Goal: Information Seeking & Learning: Learn about a topic

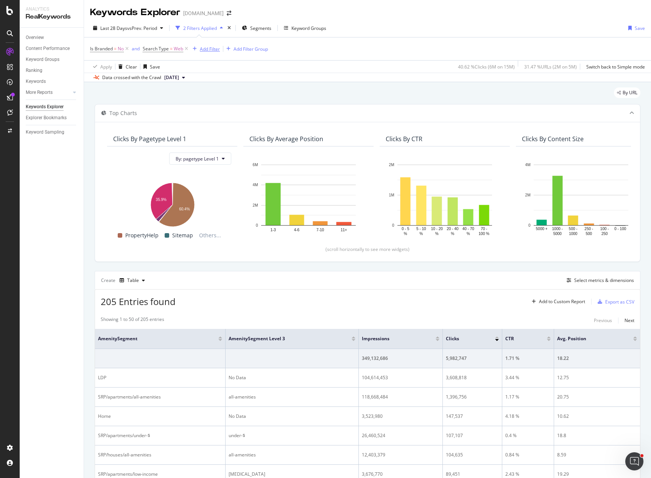
click at [211, 47] on div "Add Filter" at bounding box center [210, 49] width 20 height 6
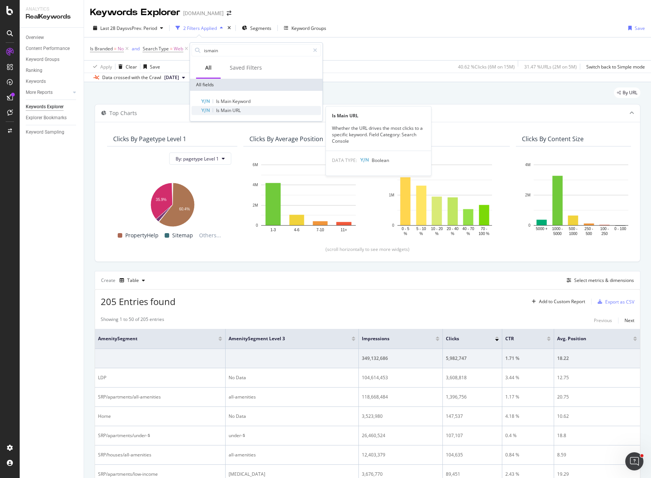
type input "ismain"
click at [236, 112] on span "URL" at bounding box center [237, 110] width 8 height 6
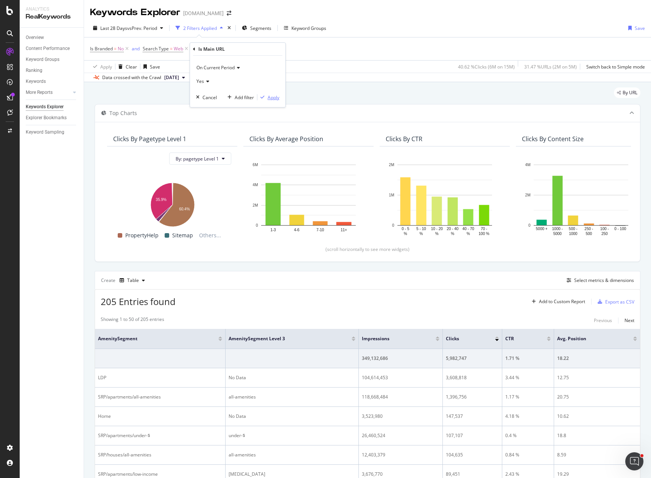
click at [272, 98] on div "Apply" at bounding box center [274, 97] width 12 height 6
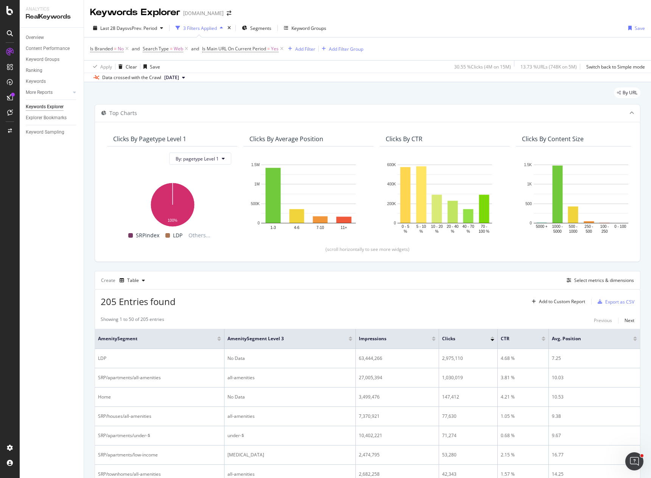
click at [439, 20] on div "Last 28 Days vs Prev. Period 3 Filters Applied Segments Keyword Groups Save Is …" at bounding box center [367, 50] width 567 height 63
click at [179, 78] on span "[DATE]" at bounding box center [171, 77] width 15 height 7
click at [301, 94] on div "By URL" at bounding box center [368, 95] width 546 height 17
click at [255, 28] on span "Segments" at bounding box center [260, 28] width 21 height 6
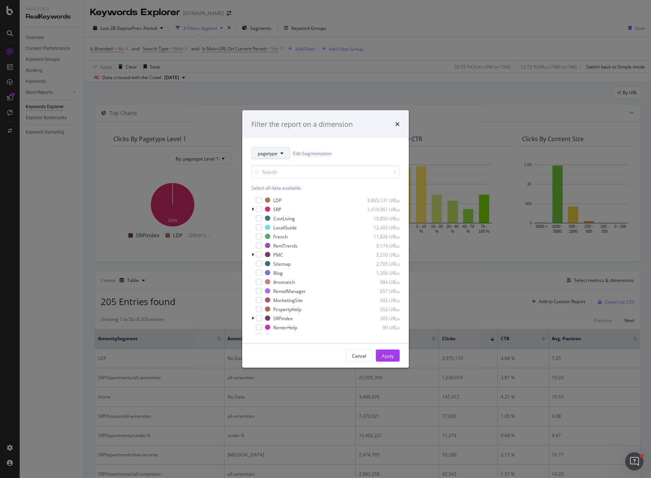
click at [278, 153] on button "pagetype" at bounding box center [270, 153] width 39 height 12
click at [471, 287] on div "Filter the report on a dimension pagetype Edit Segmentation Select all data ava…" at bounding box center [325, 239] width 651 height 478
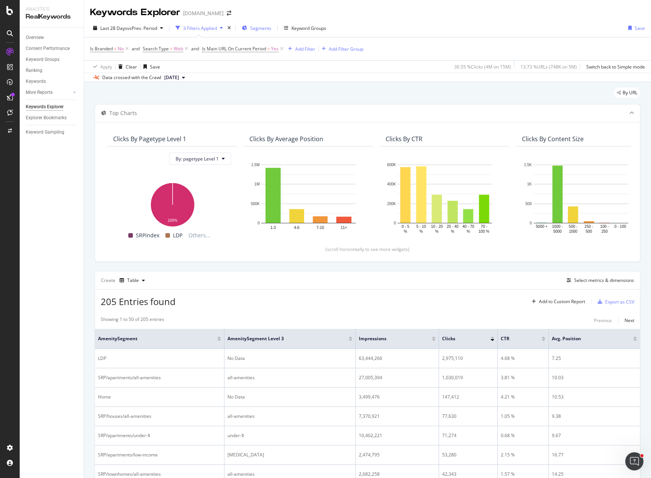
click at [257, 26] on span "Segments" at bounding box center [260, 28] width 21 height 6
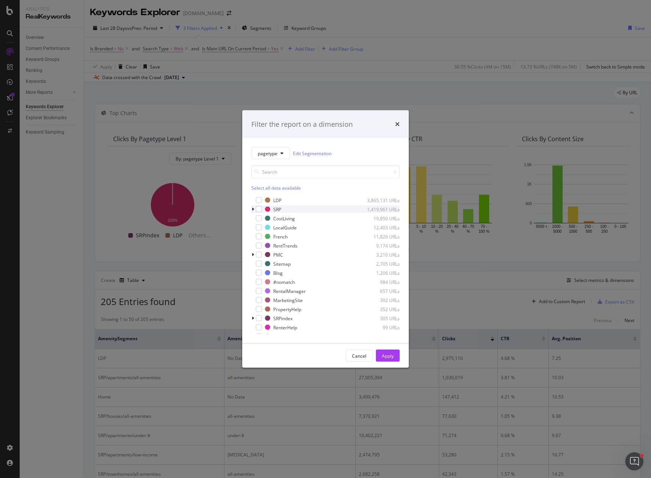
click at [251, 209] on div "modal" at bounding box center [253, 210] width 5 height 8
click at [50, 245] on div "Filter the report on a dimension pagetype Edit Segmentation Select all data ava…" at bounding box center [325, 239] width 651 height 478
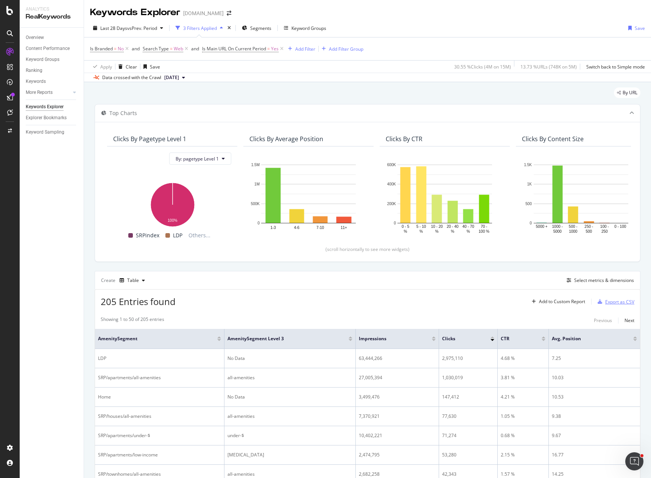
click at [551, 303] on icon "button" at bounding box center [600, 302] width 5 height 5
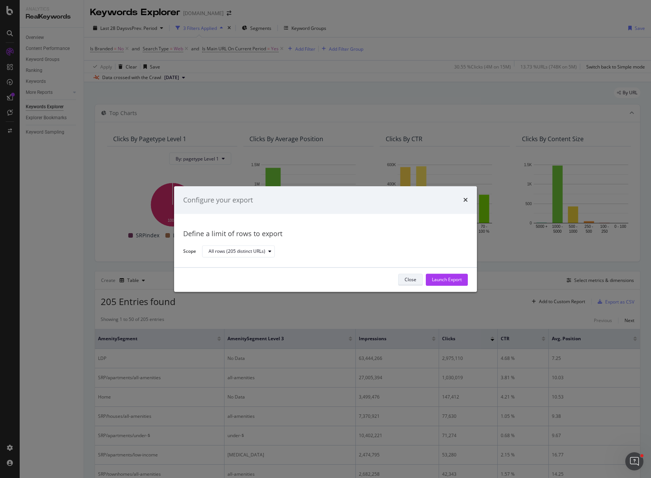
click at [407, 279] on div "Close" at bounding box center [411, 280] width 12 height 6
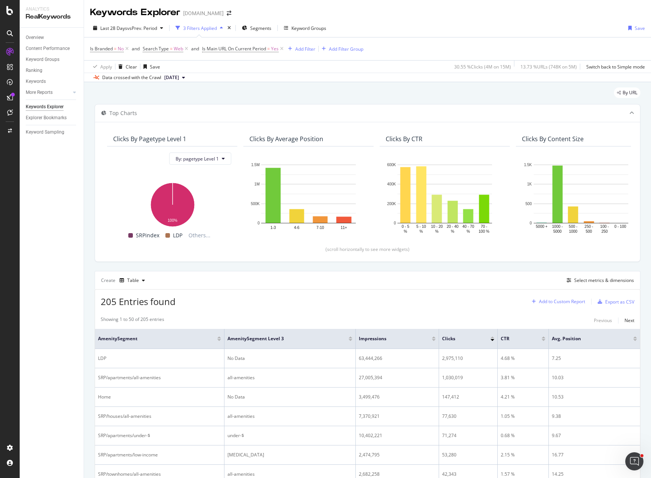
click at [551, 303] on div "Add to Custom Report" at bounding box center [562, 302] width 46 height 5
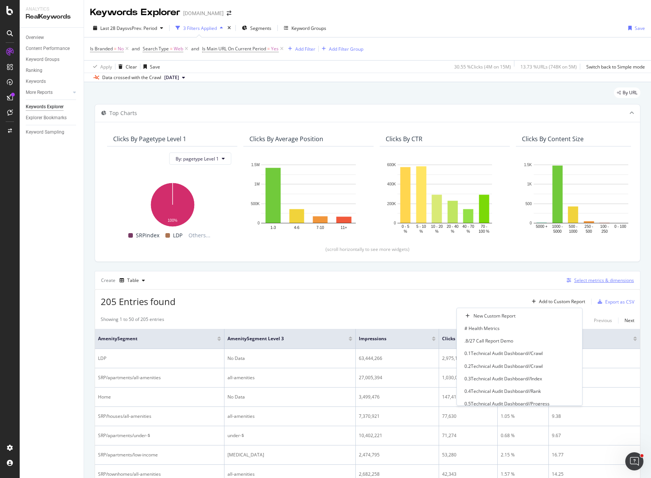
click at [551, 276] on div "Select metrics & dimensions" at bounding box center [599, 280] width 70 height 8
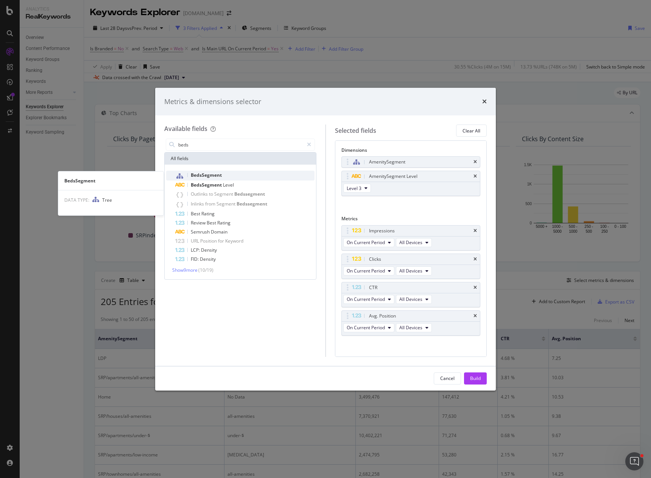
type input "beds"
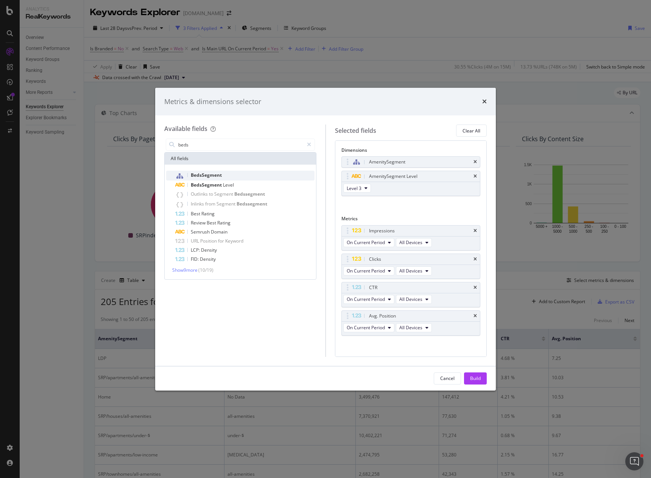
click at [206, 177] on span "BedsSegment" at bounding box center [206, 175] width 31 height 6
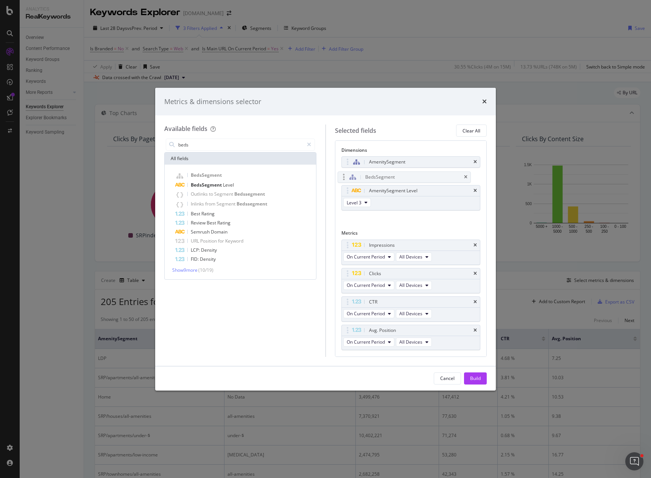
drag, startPoint x: 348, startPoint y: 206, endPoint x: 344, endPoint y: 176, distance: 29.8
click at [344, 176] on body "Analytics RealKeywords Overview Content Performance Keyword Groups Ranking Keyw…" at bounding box center [325, 239] width 651 height 478
click at [474, 378] on div "Build" at bounding box center [475, 378] width 11 height 6
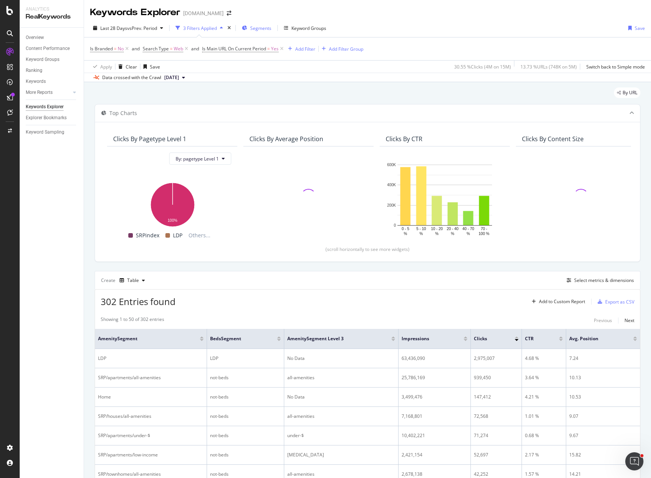
click at [262, 28] on span "Segments" at bounding box center [260, 28] width 21 height 6
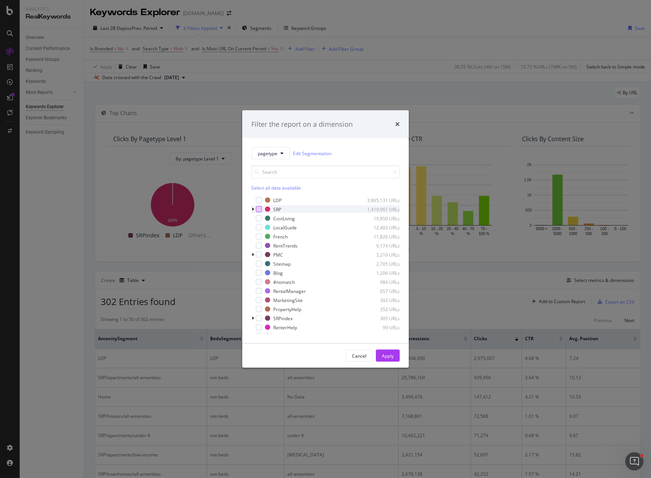
click at [257, 209] on div "modal" at bounding box center [259, 209] width 6 height 6
click at [390, 357] on div "Apply" at bounding box center [388, 356] width 12 height 6
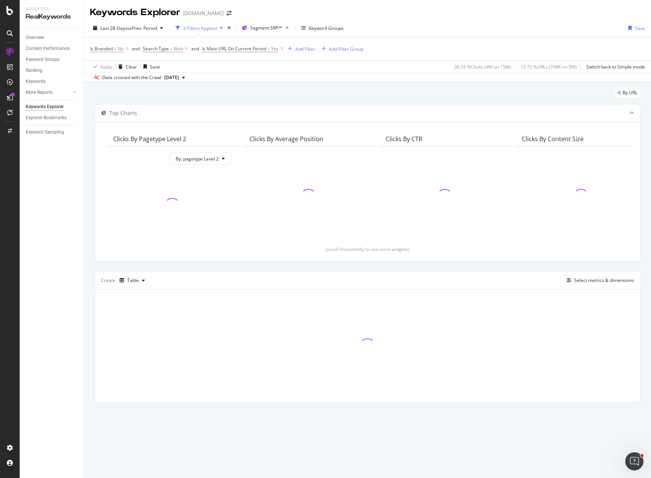
click at [71, 249] on div "Overview Content Performance Keyword Groups Ranking Keywords More Reports Count…" at bounding box center [52, 253] width 64 height 451
click at [75, 238] on div "Overview Content Performance Keyword Groups Ranking Keywords More Reports Count…" at bounding box center [52, 253] width 64 height 451
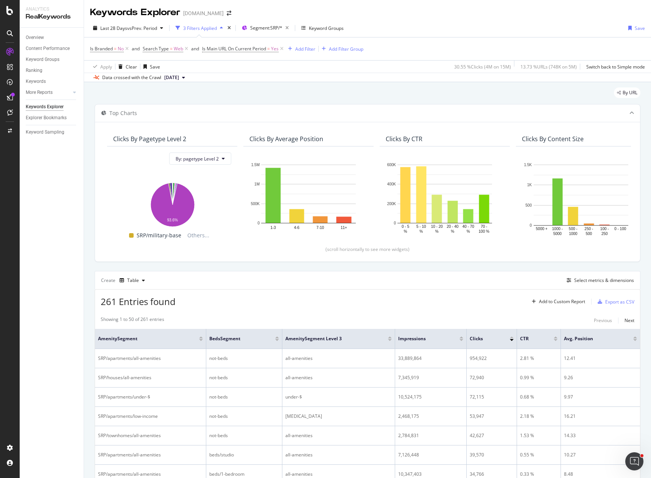
click at [384, 99] on div "By URL" at bounding box center [368, 95] width 546 height 17
click at [310, 48] on div "Add Filter" at bounding box center [305, 49] width 20 height 6
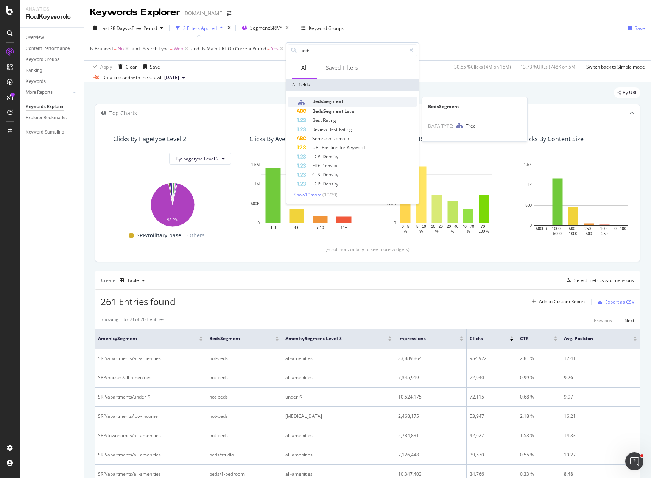
type input "beds"
click at [332, 100] on span "BedsSegment" at bounding box center [327, 101] width 31 height 6
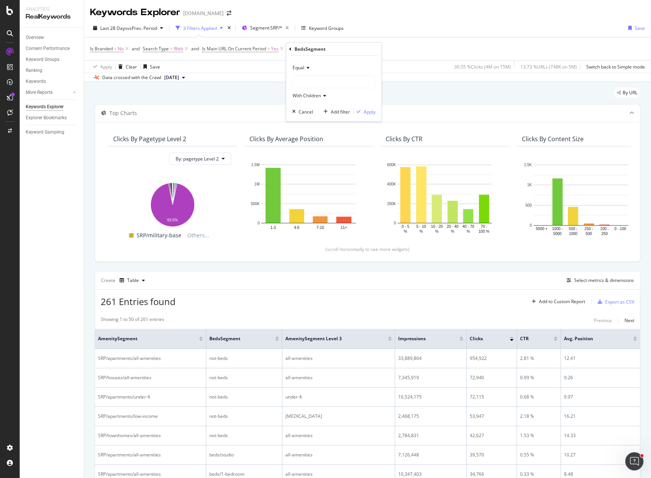
click at [304, 82] on div at bounding box center [334, 82] width 83 height 12
click at [317, 116] on span "193,728 URLS" at bounding box center [327, 116] width 31 height 6
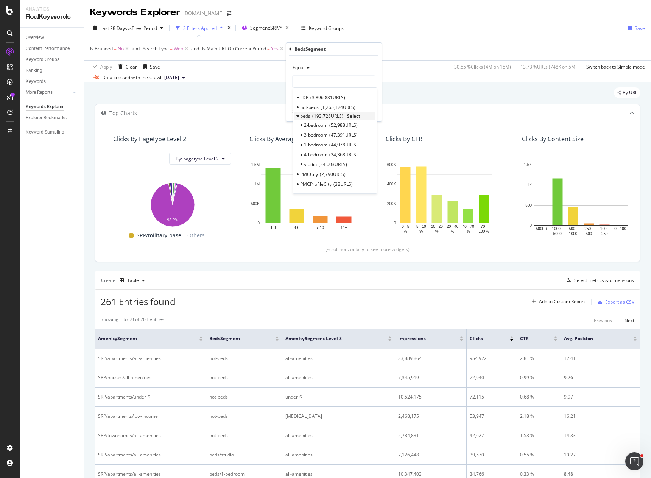
click at [357, 116] on span "Select" at bounding box center [353, 116] width 13 height 6
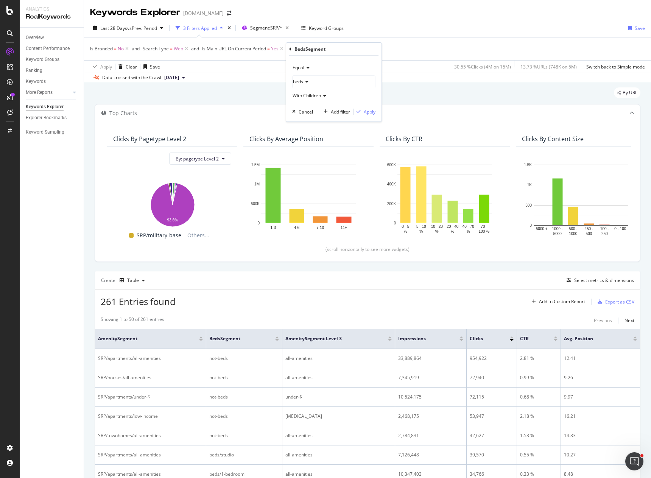
click at [370, 111] on div "Apply" at bounding box center [370, 112] width 12 height 6
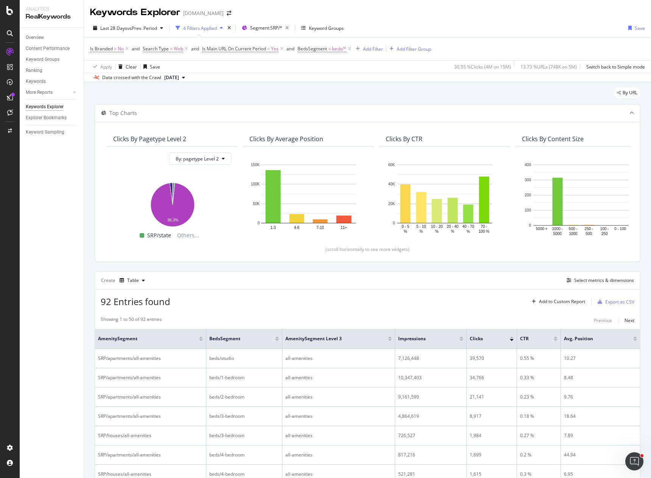
click at [308, 298] on div "92 Entries found Add to Custom Report Export as CSV" at bounding box center [367, 299] width 545 height 19
drag, startPoint x: 350, startPoint y: 48, endPoint x: 268, endPoint y: 48, distance: 81.8
click at [350, 48] on icon at bounding box center [349, 49] width 6 height 8
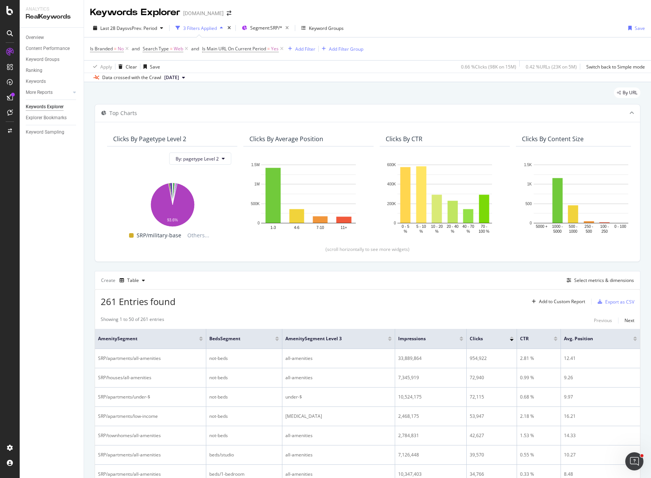
click at [439, 299] on div "261 Entries found Add to Custom Report Export as CSV" at bounding box center [367, 299] width 545 height 19
drag, startPoint x: 355, startPoint y: 268, endPoint x: 361, endPoint y: 268, distance: 5.7
click at [551, 303] on div "Export as CSV" at bounding box center [620, 302] width 29 height 6
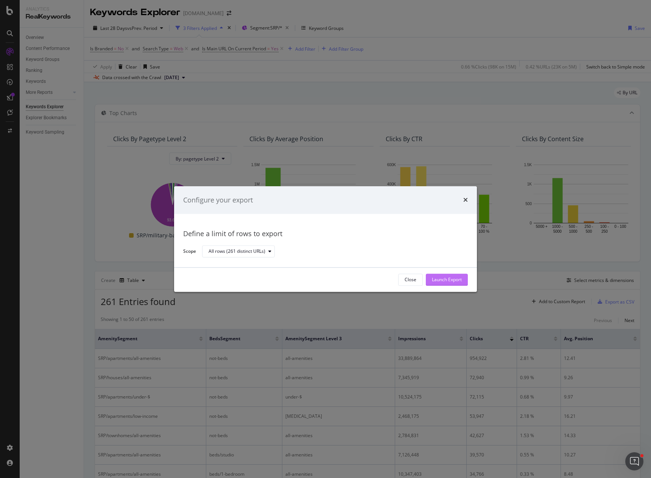
click at [449, 278] on div "Launch Export" at bounding box center [447, 280] width 30 height 6
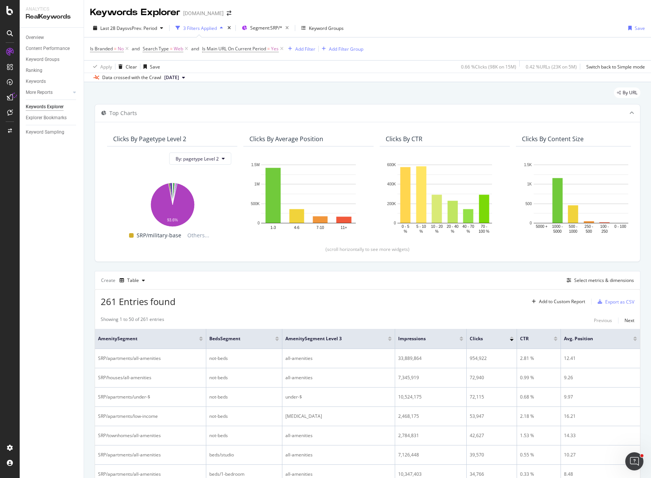
click at [418, 295] on div "261 Entries found Add to Custom Report Export as CSV" at bounding box center [367, 299] width 545 height 19
click at [379, 71] on div "Apply Clear Save 0.66 % Clicks ( 98K on 15M ) 0.42 % URLs ( 23K on 5M ) Switch …" at bounding box center [367, 66] width 567 height 12
click at [283, 49] on icon at bounding box center [282, 49] width 6 height 8
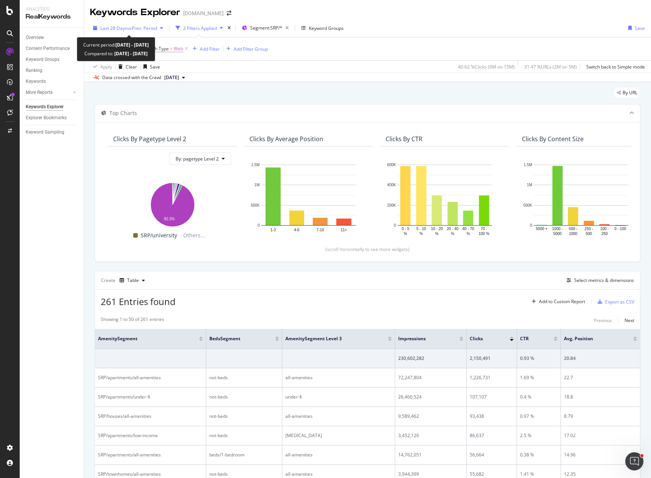
click at [134, 26] on span "vs Prev. Period" at bounding box center [142, 28] width 30 height 6
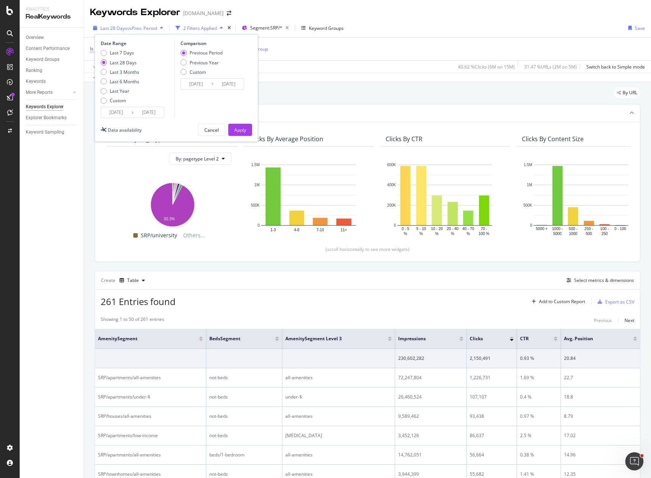
click at [156, 27] on span "vs Prev. Period" at bounding box center [142, 28] width 30 height 6
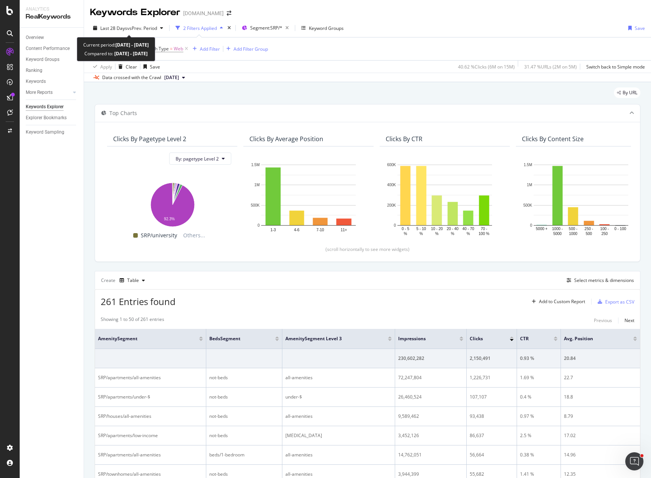
drag, startPoint x: 116, startPoint y: 43, endPoint x: 174, endPoint y: 47, distance: 57.7
click at [149, 47] on div "Current period: 2025 Aug. 19th - Sep. 15th" at bounding box center [116, 45] width 66 height 9
copy div "2025 Aug. 19th - Sep. 15th"
click at [122, 44] on b "2025 Aug. 19th - Sep. 15th" at bounding box center [131, 45] width 33 height 6
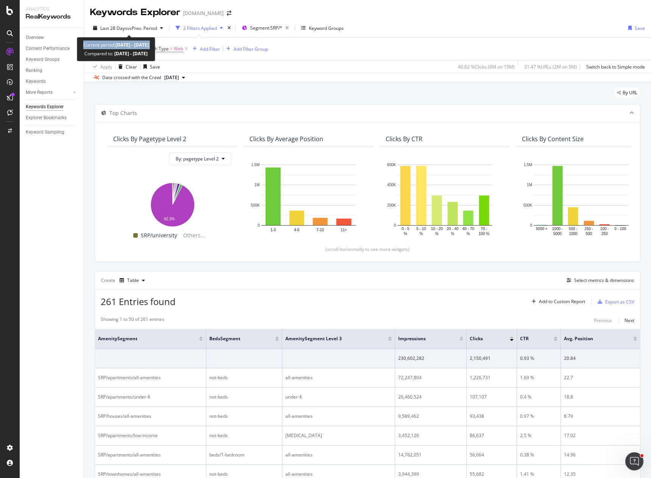
click at [122, 44] on b "2025 Aug. 19th - Sep. 15th" at bounding box center [131, 45] width 33 height 6
copy div "Current period: 2025 Aug. 19th - Sep. 15th"
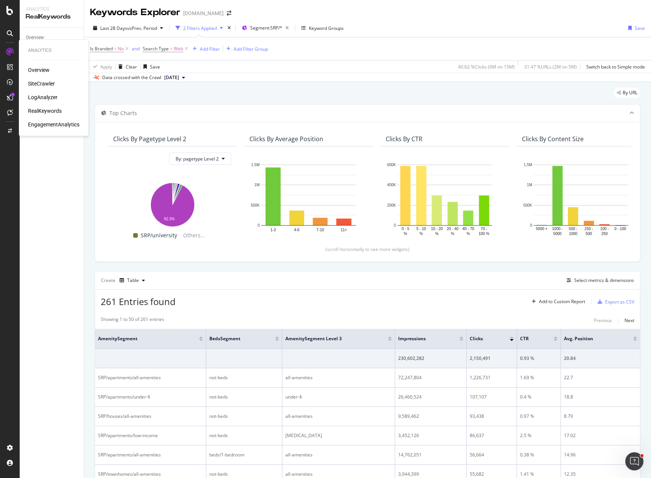
click at [50, 111] on div "RealKeywords" at bounding box center [45, 111] width 34 height 8
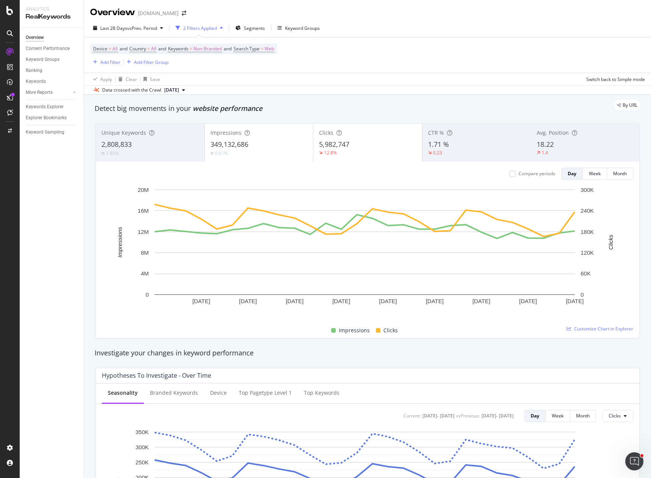
click at [50, 245] on div "Overview Content Performance Keyword Groups Ranking Keywords More Reports Count…" at bounding box center [52, 253] width 64 height 451
click at [253, 29] on span "Segments" at bounding box center [254, 28] width 21 height 6
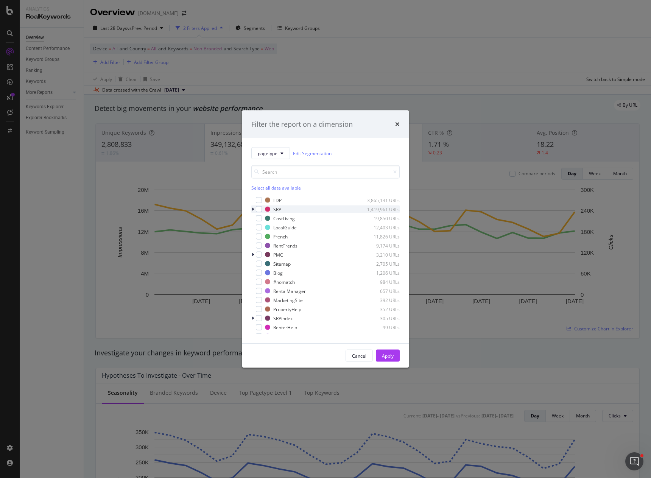
click at [254, 210] on div "modal" at bounding box center [253, 210] width 5 height 8
click at [283, 146] on div "pagetype Edit Segmentation Select all data available LDP 3,865,131 URLs SRP 1,4…" at bounding box center [325, 240] width 167 height 205
click at [283, 156] on button "pagetype" at bounding box center [270, 153] width 39 height 12
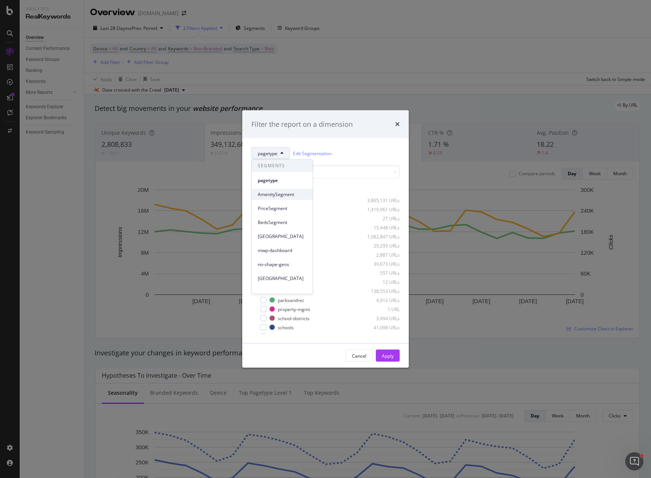
click at [278, 195] on span "AmenitySegment" at bounding box center [282, 194] width 49 height 7
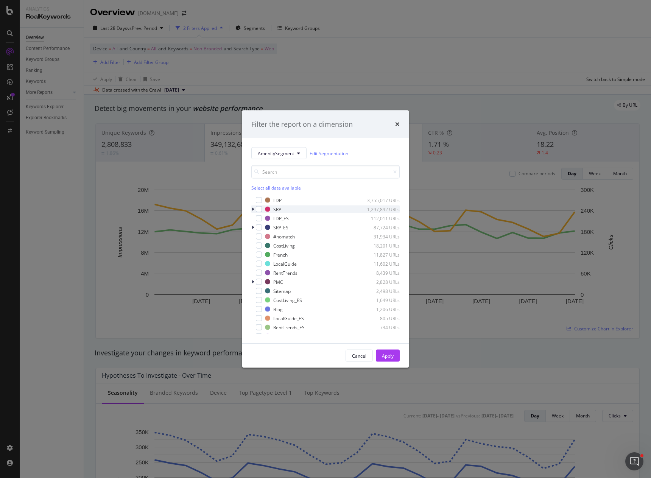
click at [254, 209] on icon "modal" at bounding box center [253, 209] width 2 height 5
click at [279, 169] on input "modal" at bounding box center [325, 171] width 148 height 13
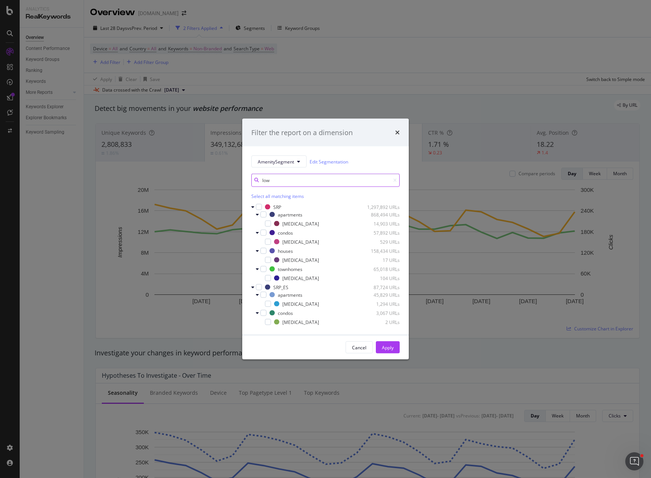
type input "low"
click at [262, 197] on div "Select all matching items" at bounding box center [325, 196] width 148 height 6
click at [387, 350] on div "Apply" at bounding box center [388, 347] width 12 height 6
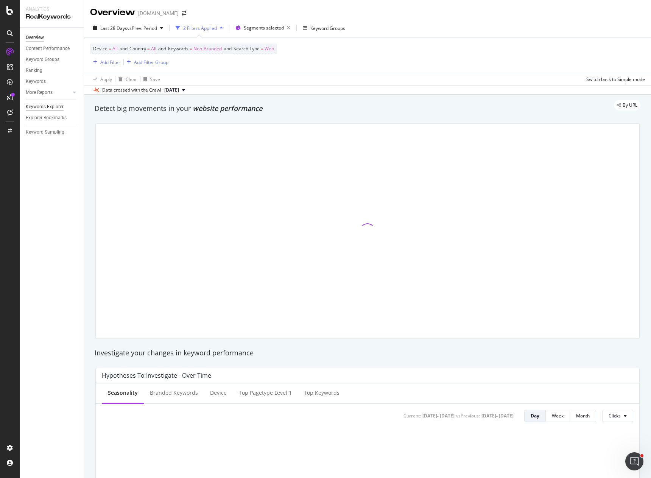
click at [41, 106] on div "Keywords Explorer" at bounding box center [45, 107] width 38 height 8
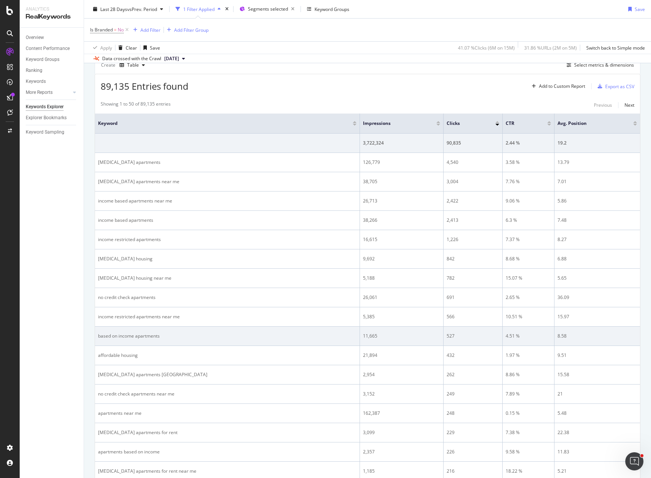
scroll to position [227, 0]
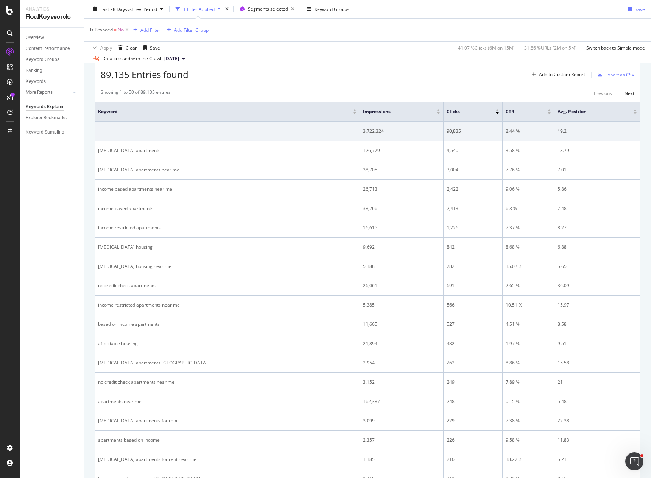
click at [73, 249] on div "Overview Content Performance Keyword Groups Ranking Keywords More Reports Count…" at bounding box center [52, 253] width 64 height 451
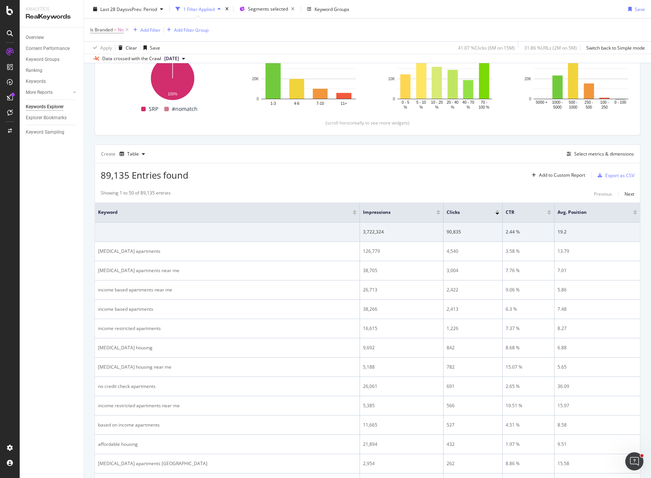
scroll to position [0, 0]
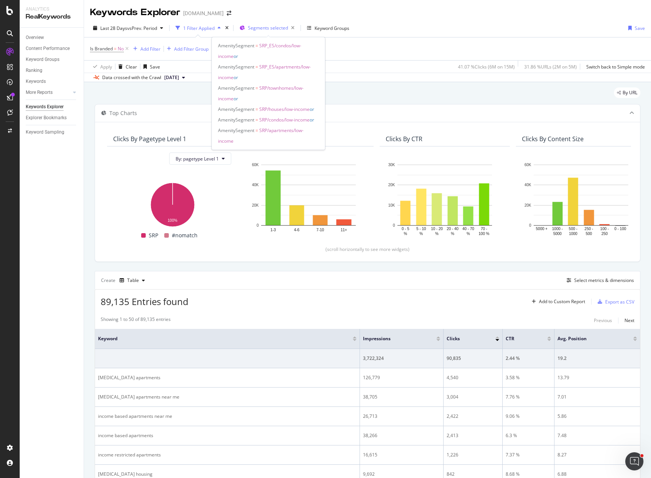
click at [269, 26] on span "Segments selected" at bounding box center [268, 28] width 40 height 6
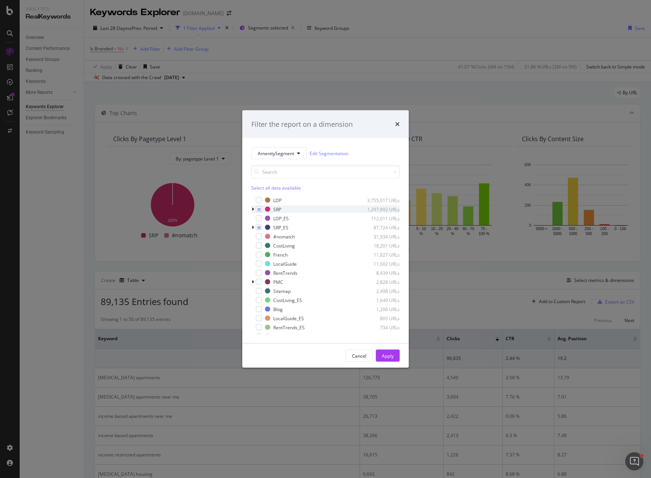
click at [253, 208] on icon "modal" at bounding box center [253, 209] width 2 height 5
click at [263, 226] on icon "modal" at bounding box center [263, 226] width 3 height 4
click at [264, 226] on icon "modal" at bounding box center [263, 226] width 3 height 4
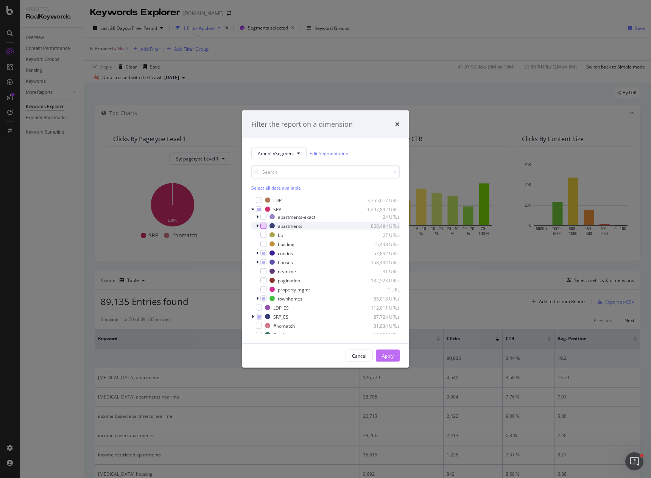
click at [388, 357] on div "Apply" at bounding box center [388, 356] width 12 height 6
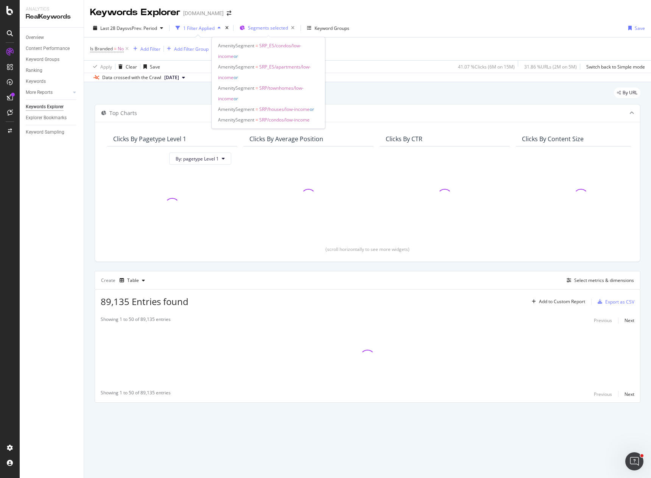
click at [275, 28] on span "Segments selected" at bounding box center [268, 28] width 40 height 6
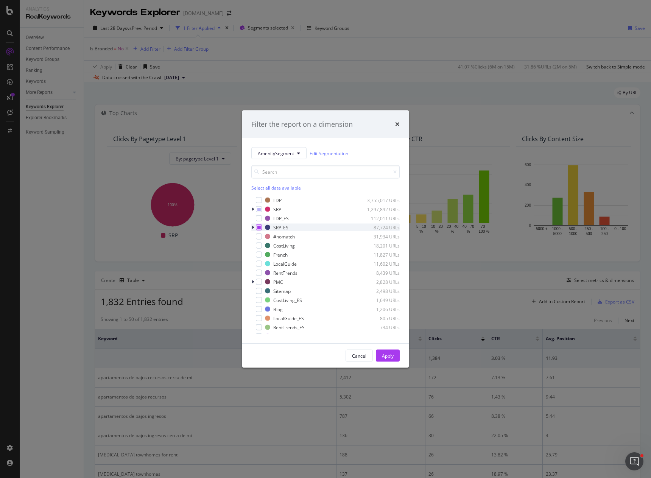
click at [260, 228] on icon "modal" at bounding box center [259, 228] width 3 height 4
click at [388, 352] on div "Apply" at bounding box center [388, 355] width 12 height 11
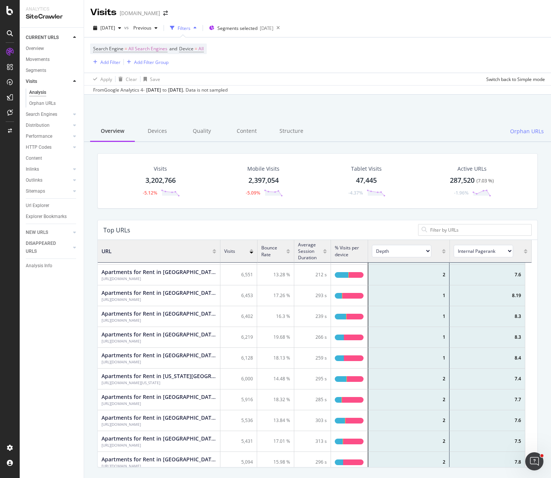
drag, startPoint x: 40, startPoint y: 70, endPoint x: 187, endPoint y: 81, distance: 148.0
click at [40, 70] on div "Segments" at bounding box center [36, 71] width 20 height 8
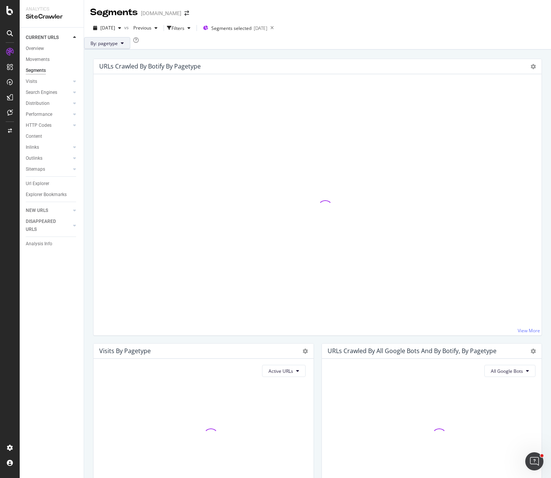
click at [130, 49] on button "By: pagetype" at bounding box center [107, 43] width 46 height 12
click at [125, 91] on span "amenitysegment" at bounding box center [141, 90] width 82 height 7
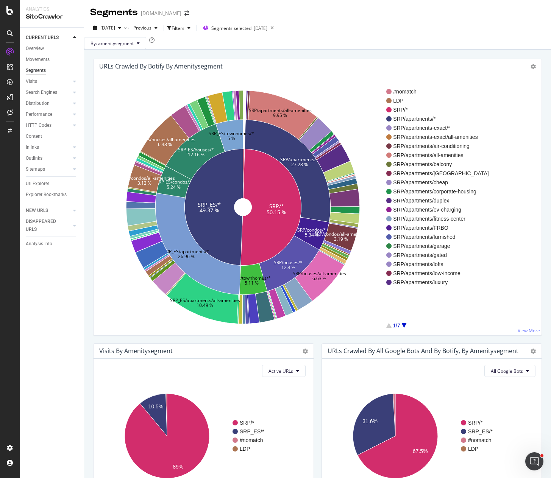
click at [149, 98] on div "SRP/* 50.15 % SRP_ES/* 49.37 % SRP/apartments/* 27.28 % SRP/condos/* 5.34 % SRP…" at bounding box center [318, 204] width 448 height 261
click at [200, 65] on div "URLs Crawled By Botify By amenitysegment Sunburst Treemap Table Expand Export a…" at bounding box center [317, 289] width 467 height 478
click at [90, 71] on div "URLs Crawled By Botify By amenitysegment Sunburst Treemap Table Expand Export a…" at bounding box center [317, 289] width 467 height 478
click at [237, 25] on span "Segments selected" at bounding box center [231, 28] width 40 height 6
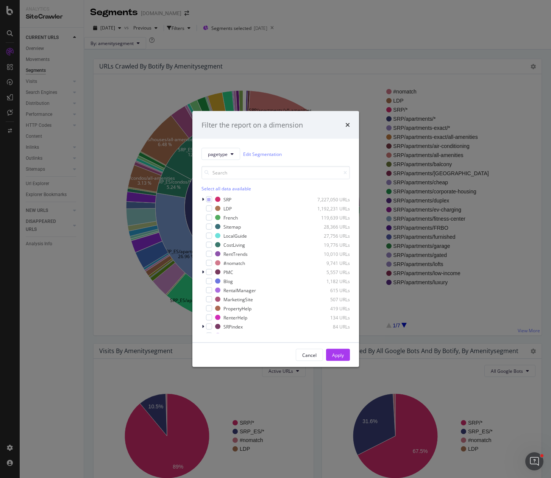
click at [108, 127] on div "Filter the report on a dimension pagetype Edit Segmentation Select all data ava…" at bounding box center [275, 239] width 551 height 478
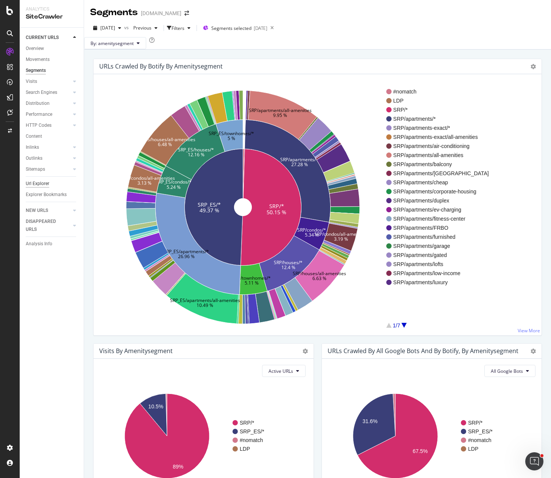
click at [40, 183] on div "Url Explorer" at bounding box center [37, 184] width 23 height 8
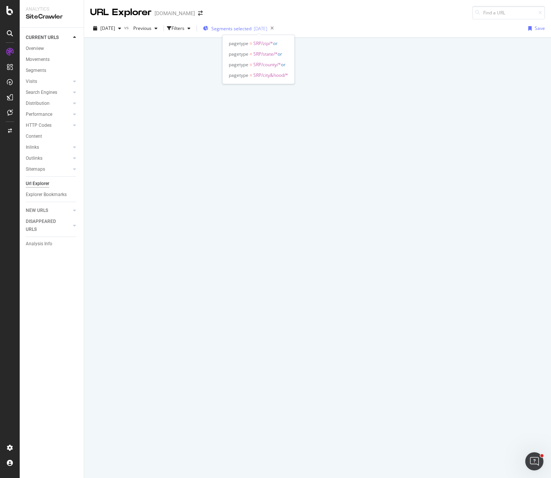
click at [251, 29] on span "Segments selected" at bounding box center [231, 28] width 40 height 6
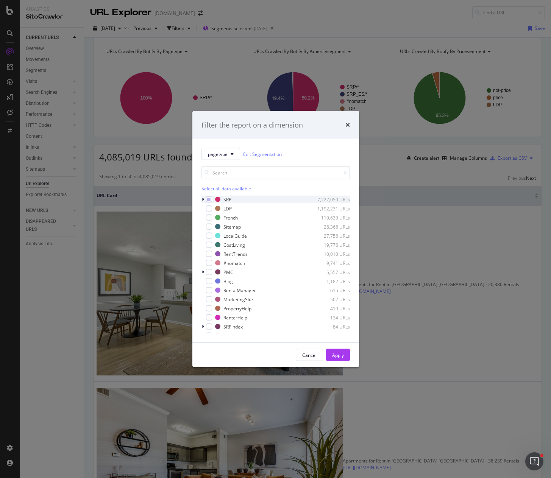
click at [204, 200] on icon "modal" at bounding box center [203, 199] width 2 height 5
click at [209, 199] on icon "modal" at bounding box center [208, 200] width 3 height 4
click at [209, 200] on icon "modal" at bounding box center [208, 200] width 3 height 4
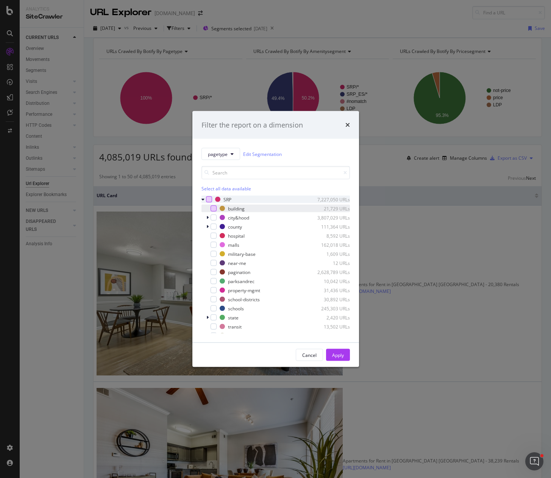
click at [215, 208] on div "modal" at bounding box center [214, 209] width 6 height 6
click at [340, 355] on div "Apply" at bounding box center [338, 355] width 12 height 6
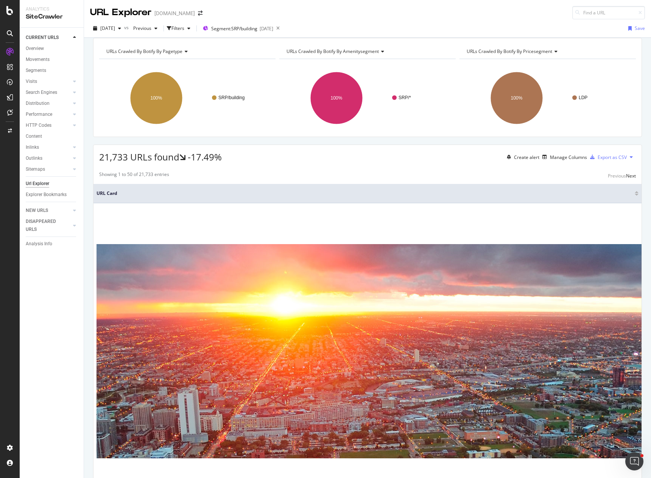
click at [373, 38] on div "URLs Crawled By Botify By pagetype Chart (by Value) Table Expand Export as CSV …" at bounding box center [367, 38] width 567 height 0
click at [364, 20] on div "[DATE] vs Previous Filters Segment: SRP/building [DATE] Save" at bounding box center [367, 28] width 567 height 19
